Goal: Book appointment/travel/reservation

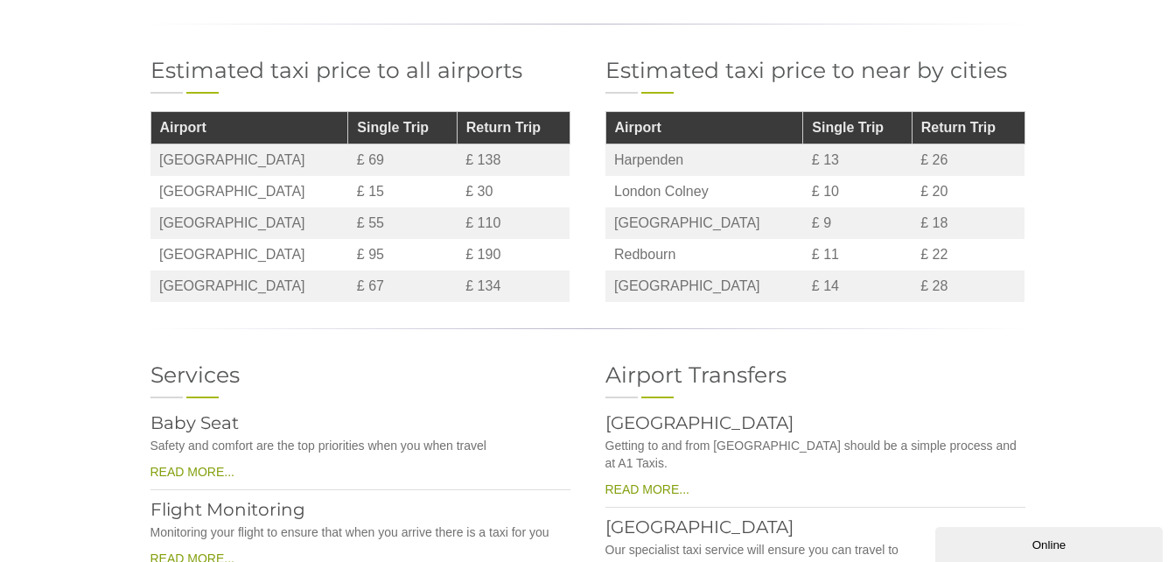
scroll to position [1324, 0]
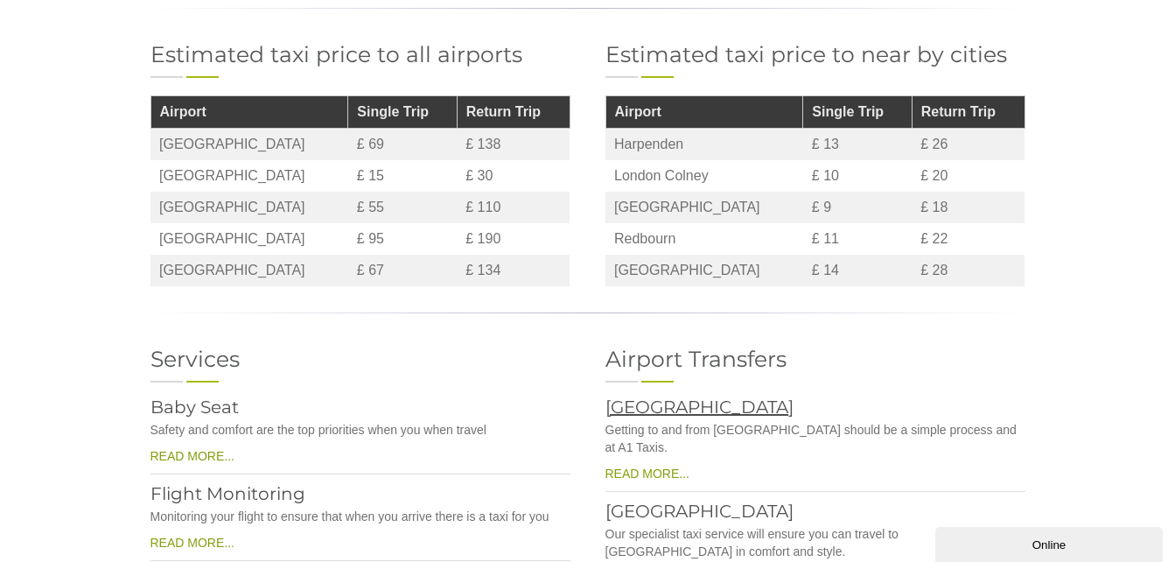
click at [639, 396] on link "[GEOGRAPHIC_DATA]" at bounding box center [699, 406] width 188 height 21
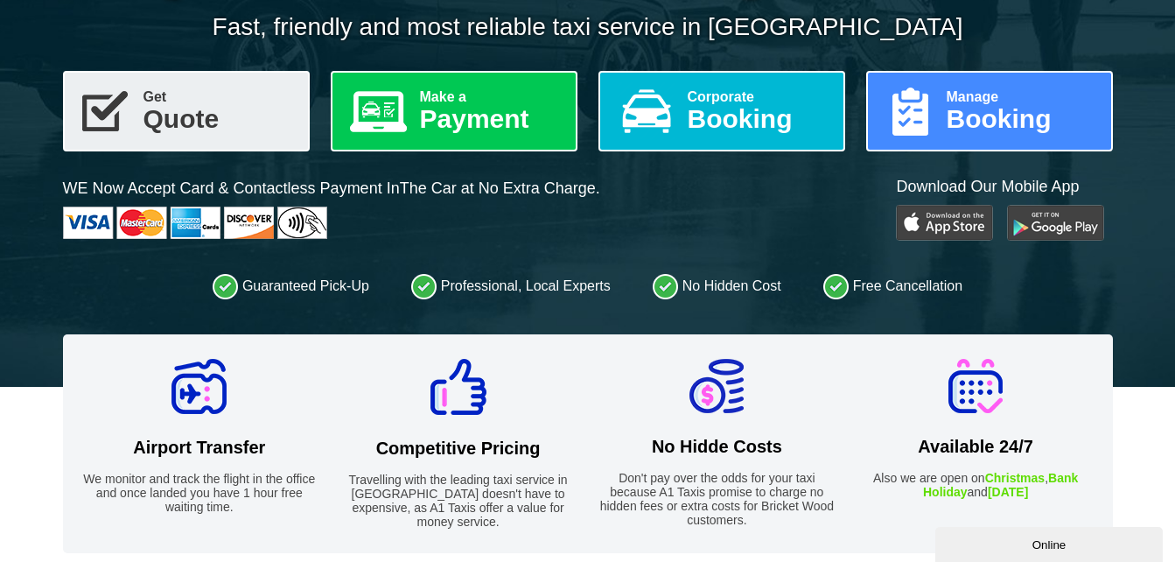
scroll to position [259, 0]
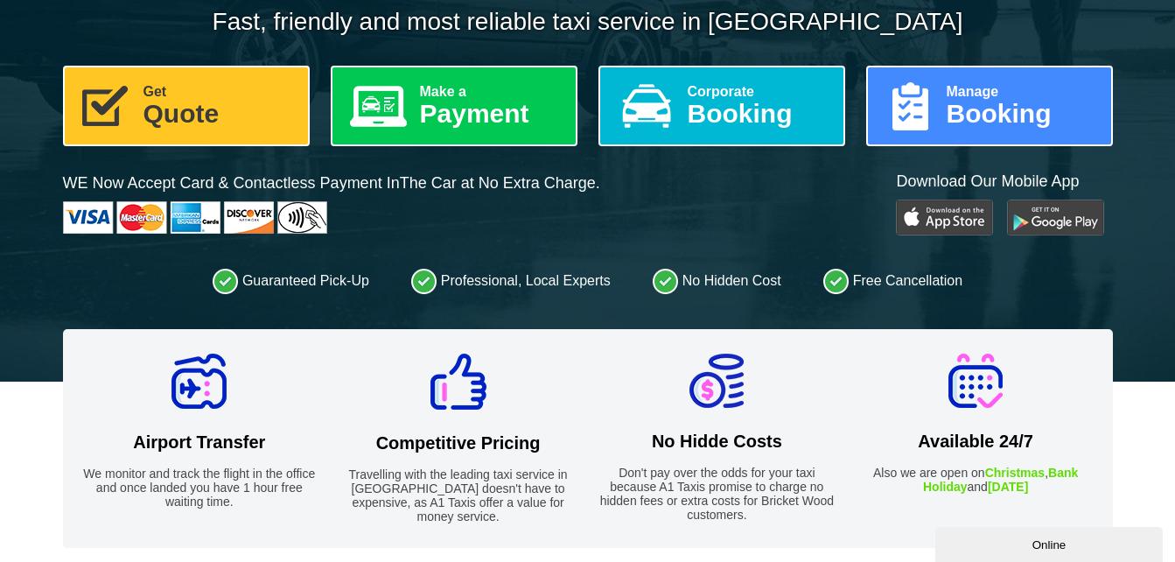
click at [164, 110] on link "Get Quote" at bounding box center [186, 106] width 247 height 80
